Goal: Task Accomplishment & Management: Manage account settings

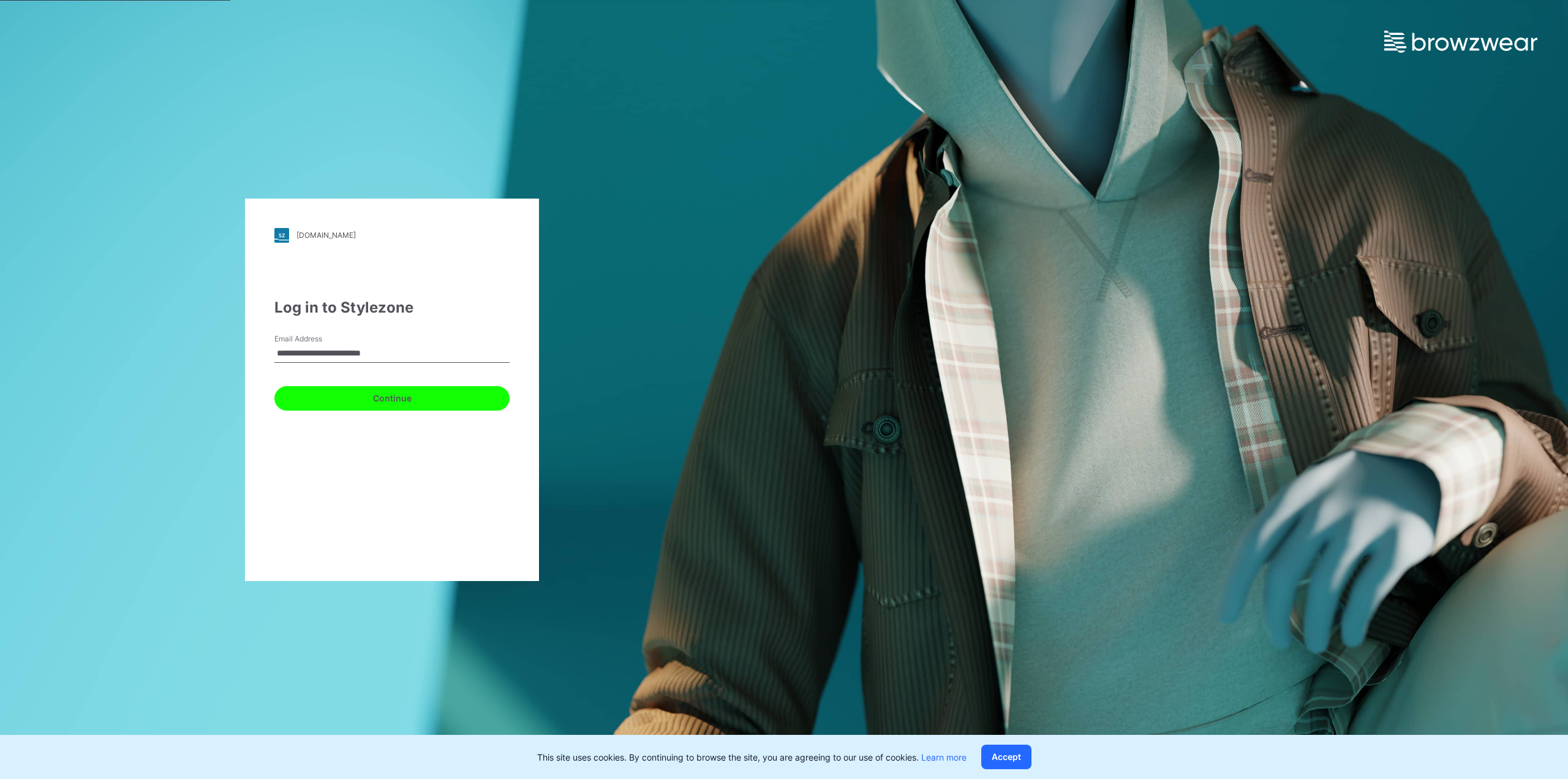
click at [355, 402] on button "Continue" at bounding box center [392, 398] width 235 height 25
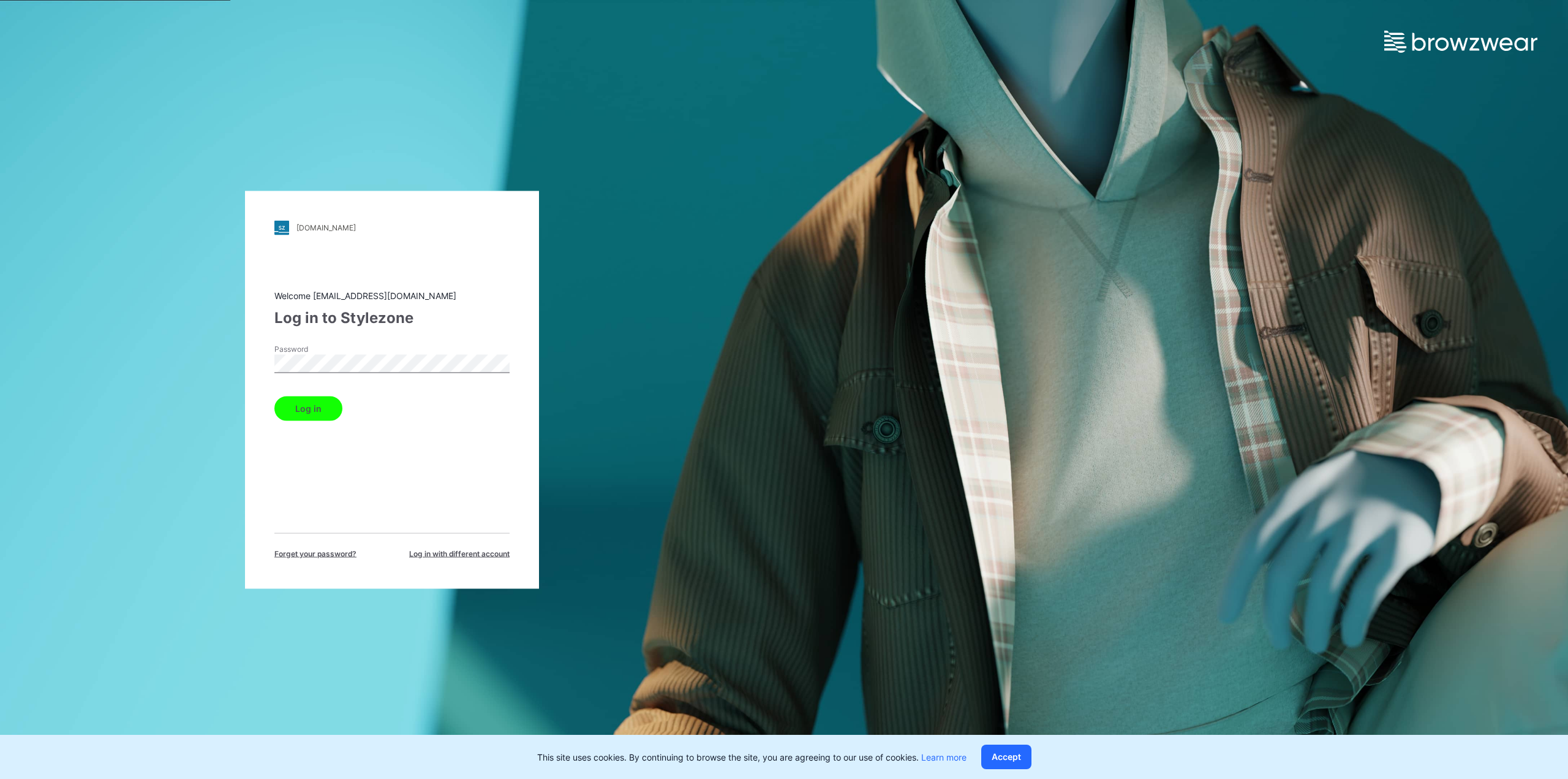
click at [334, 408] on button "Log in" at bounding box center [309, 408] width 68 height 25
click at [334, 408] on div "Log in" at bounding box center [392, 406] width 235 height 29
click at [331, 410] on button "Log in" at bounding box center [309, 408] width 68 height 25
